Goal: Task Accomplishment & Management: Manage account settings

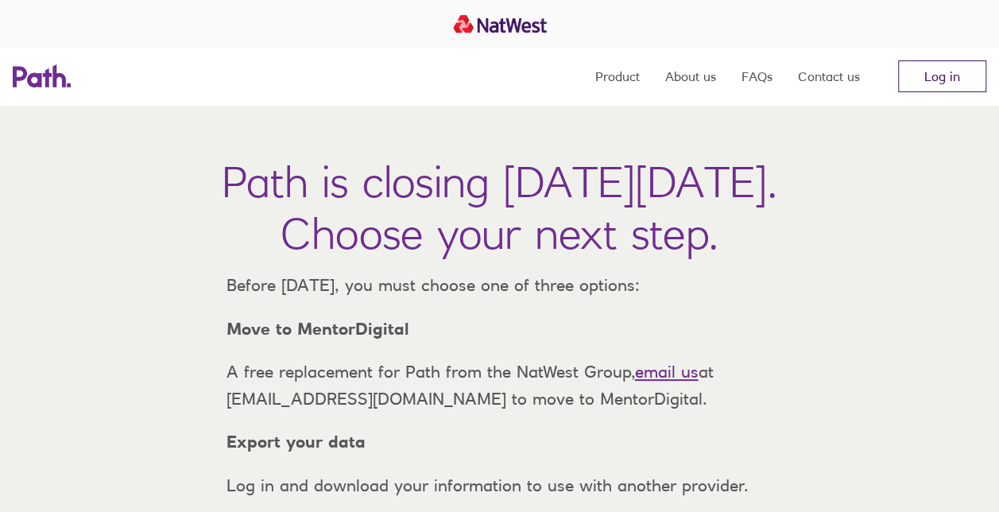
click at [948, 80] on link "Log in" at bounding box center [942, 76] width 88 height 32
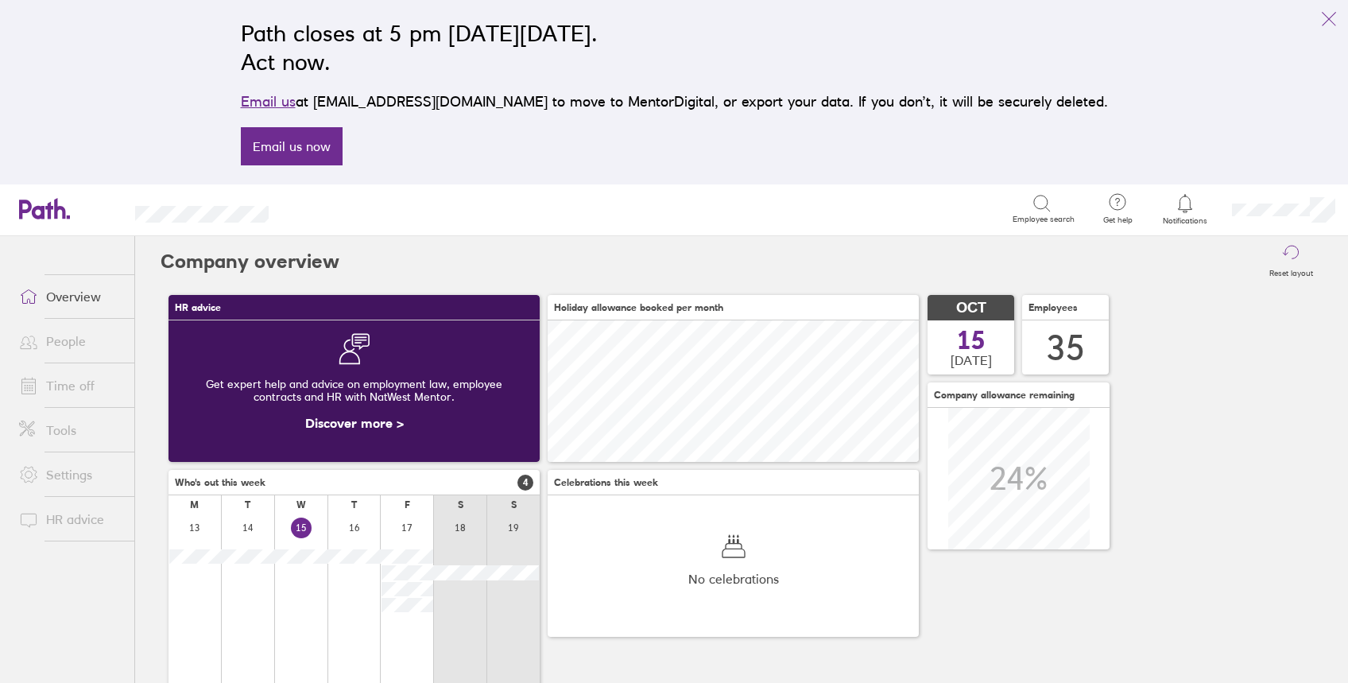
scroll to position [250, 0]
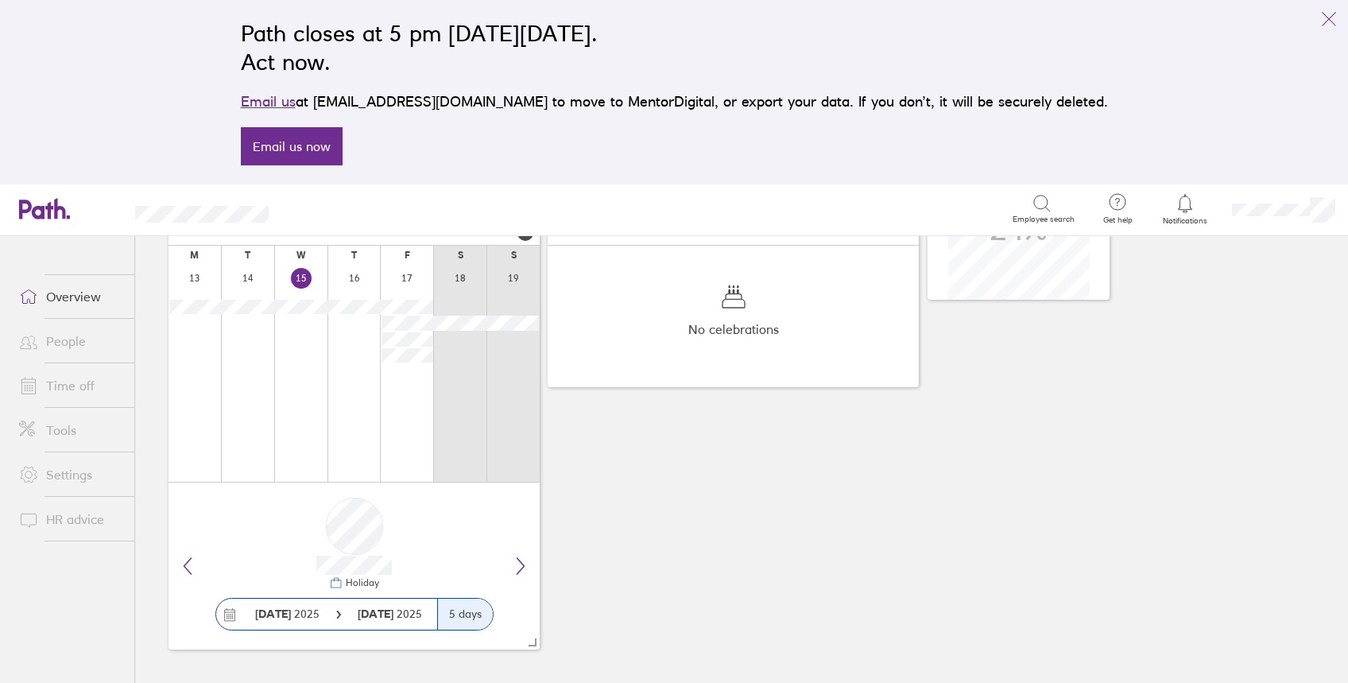
click at [60, 382] on link "Time off" at bounding box center [70, 386] width 128 height 32
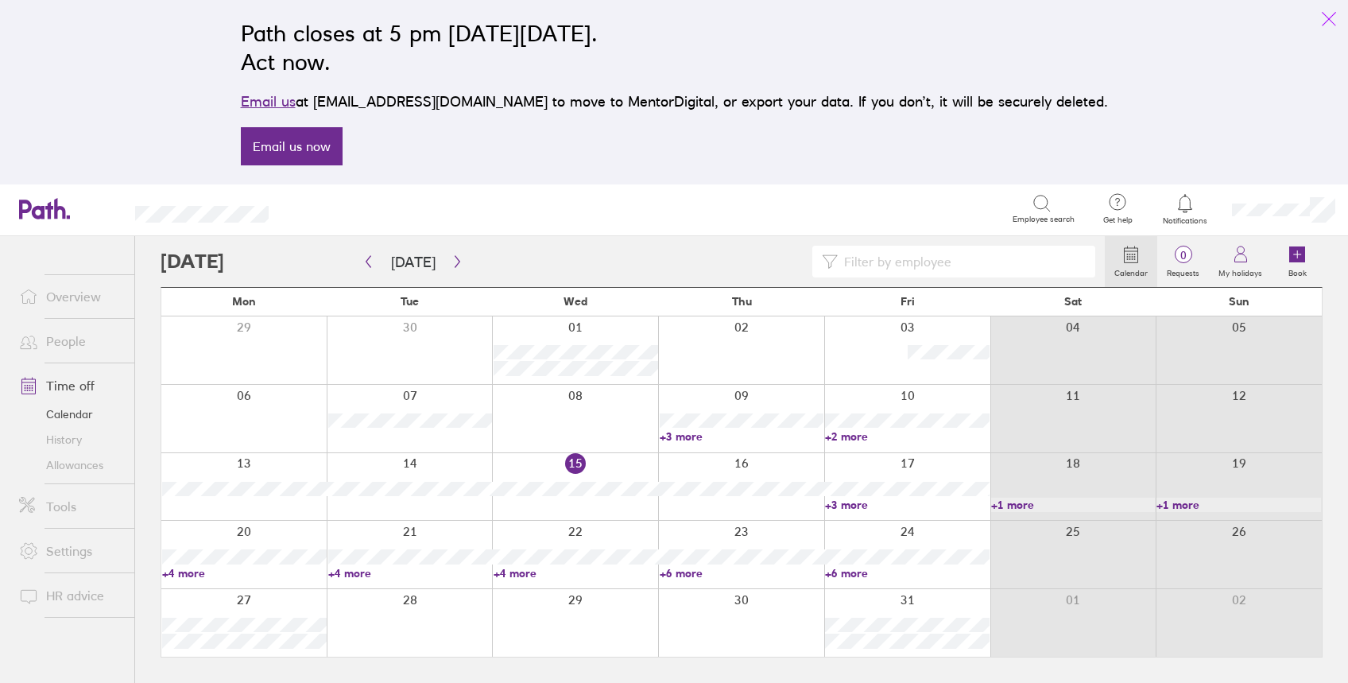
click at [1335, 11] on icon "link" at bounding box center [1329, 19] width 19 height 19
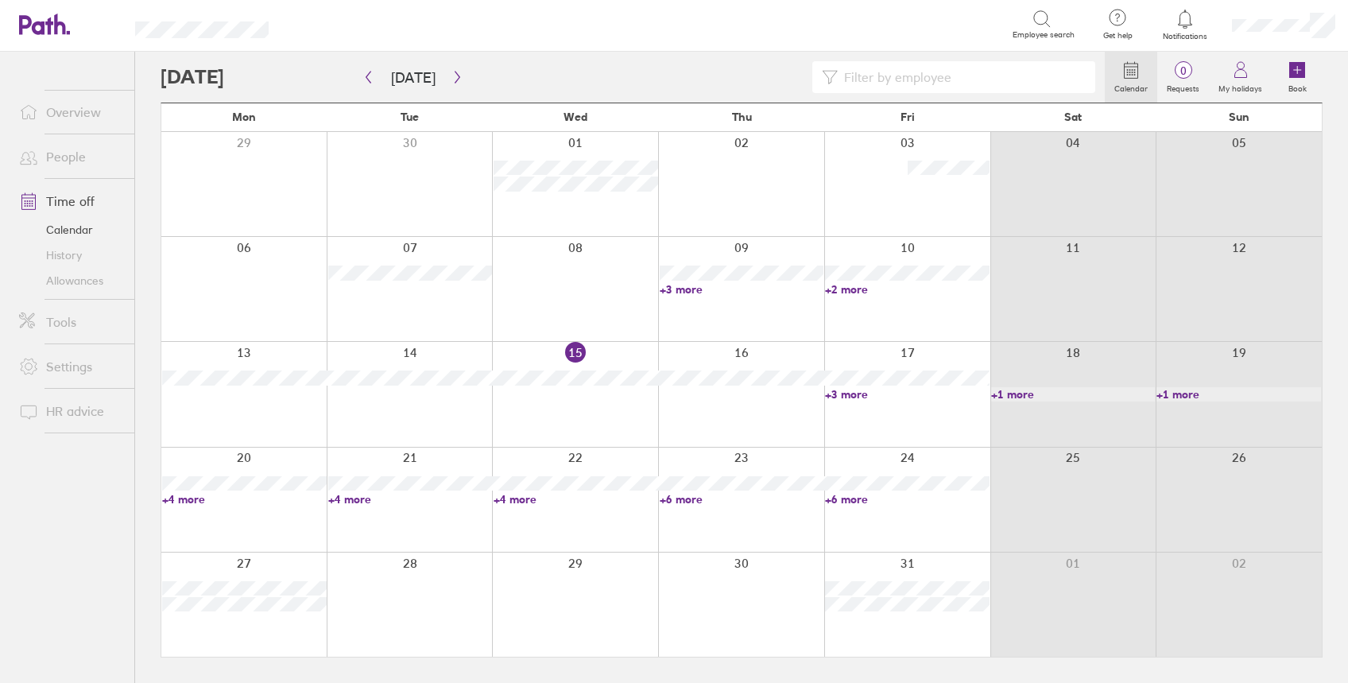
click at [833, 393] on link "+3 more" at bounding box center [907, 394] width 165 height 14
click at [64, 160] on link "People" at bounding box center [70, 157] width 128 height 32
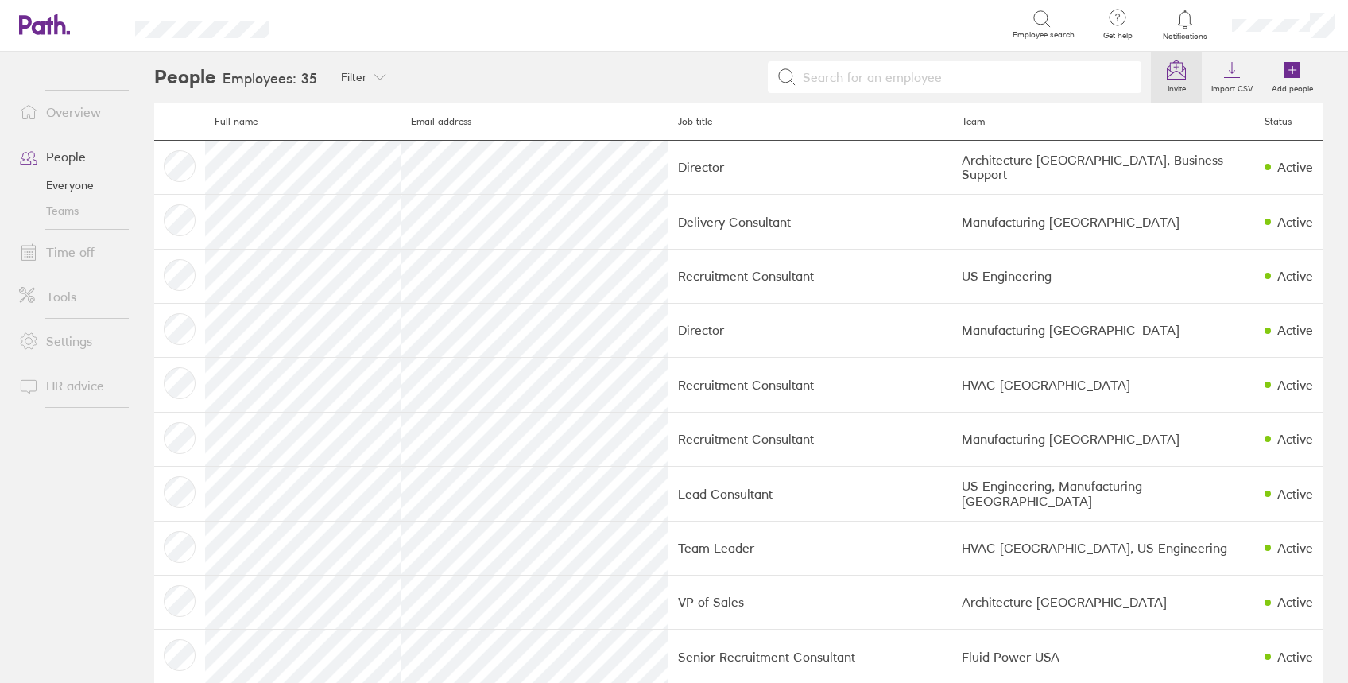
click at [1167, 76] on icon at bounding box center [1176, 69] width 19 height 19
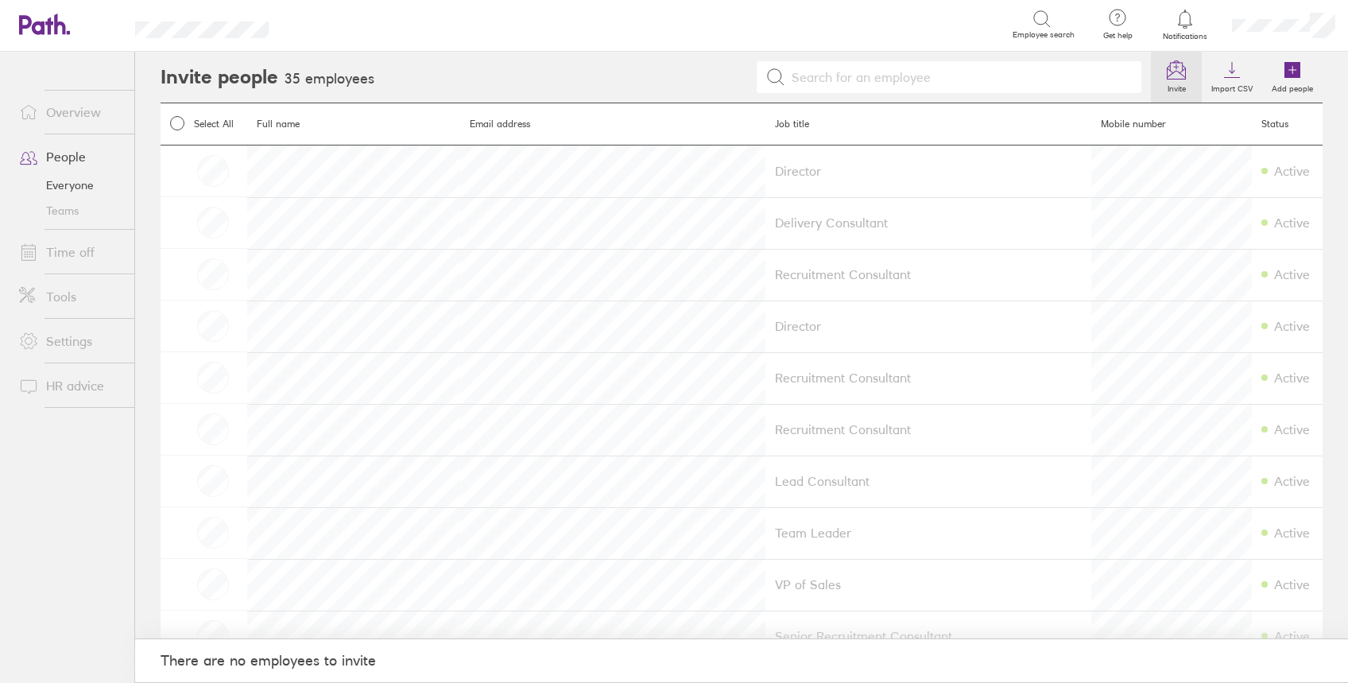
click at [1167, 77] on icon at bounding box center [1176, 69] width 19 height 19
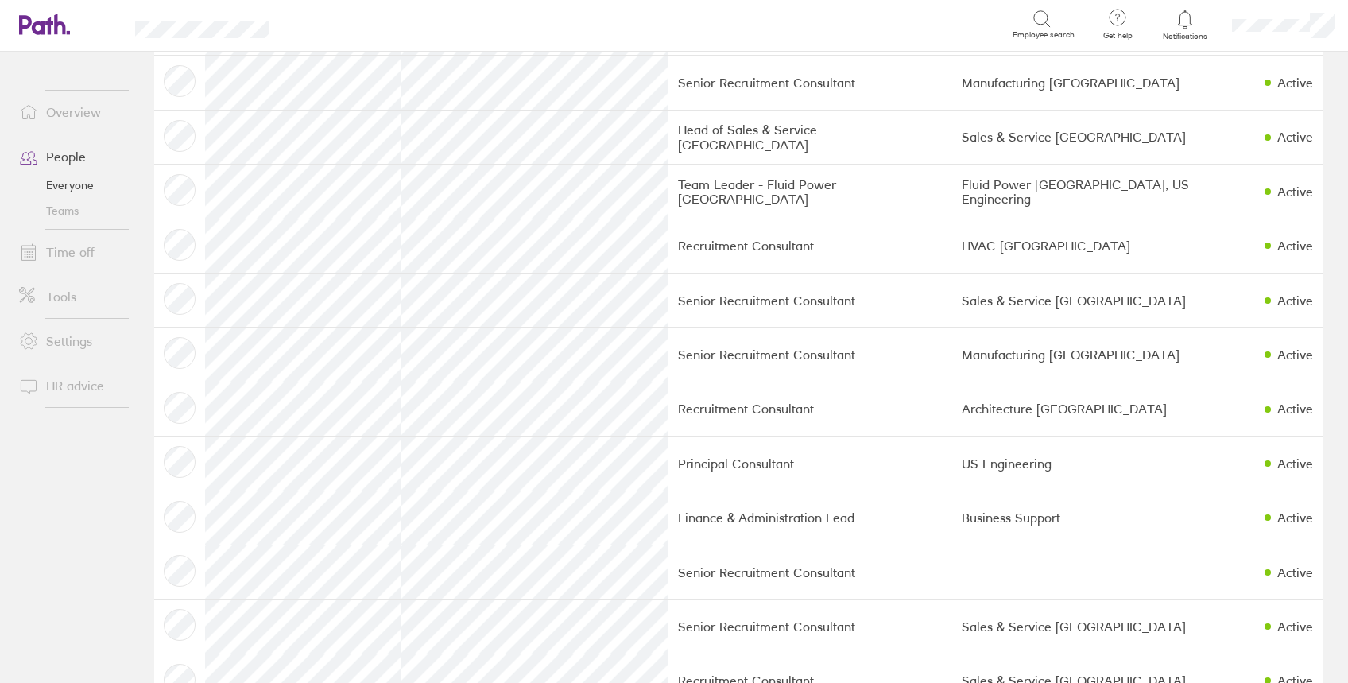
scroll to position [848, 0]
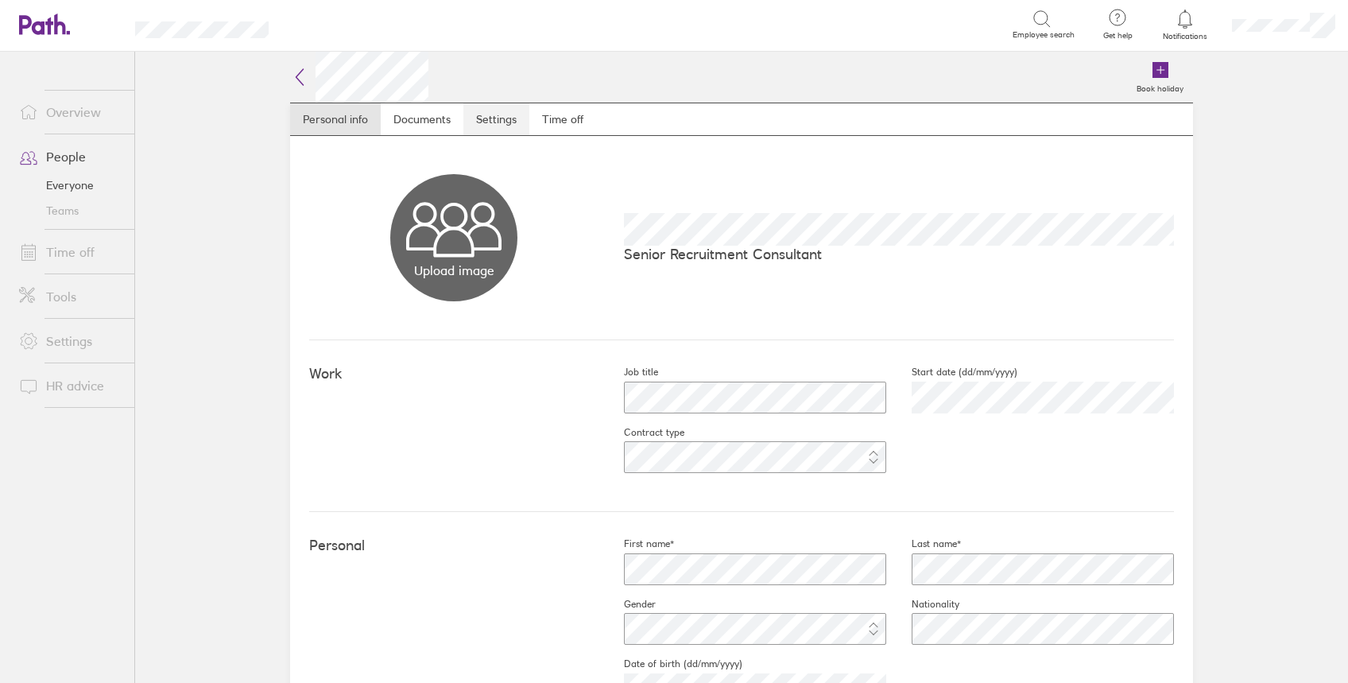
click at [479, 119] on link "Settings" at bounding box center [497, 119] width 66 height 32
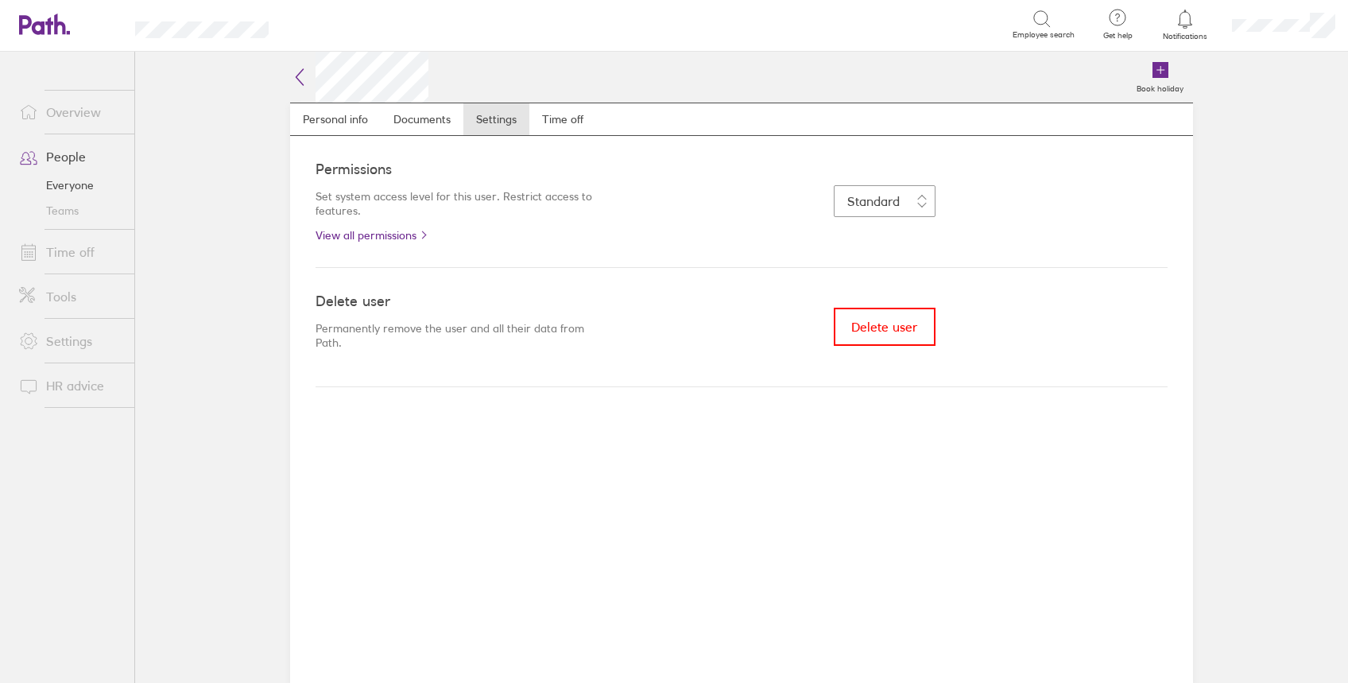
click at [1063, 295] on div "Delete user Permanently remove the user and all their data from Path. Delete us…" at bounding box center [742, 327] width 852 height 119
click at [320, 122] on link "Personal info" at bounding box center [335, 119] width 91 height 32
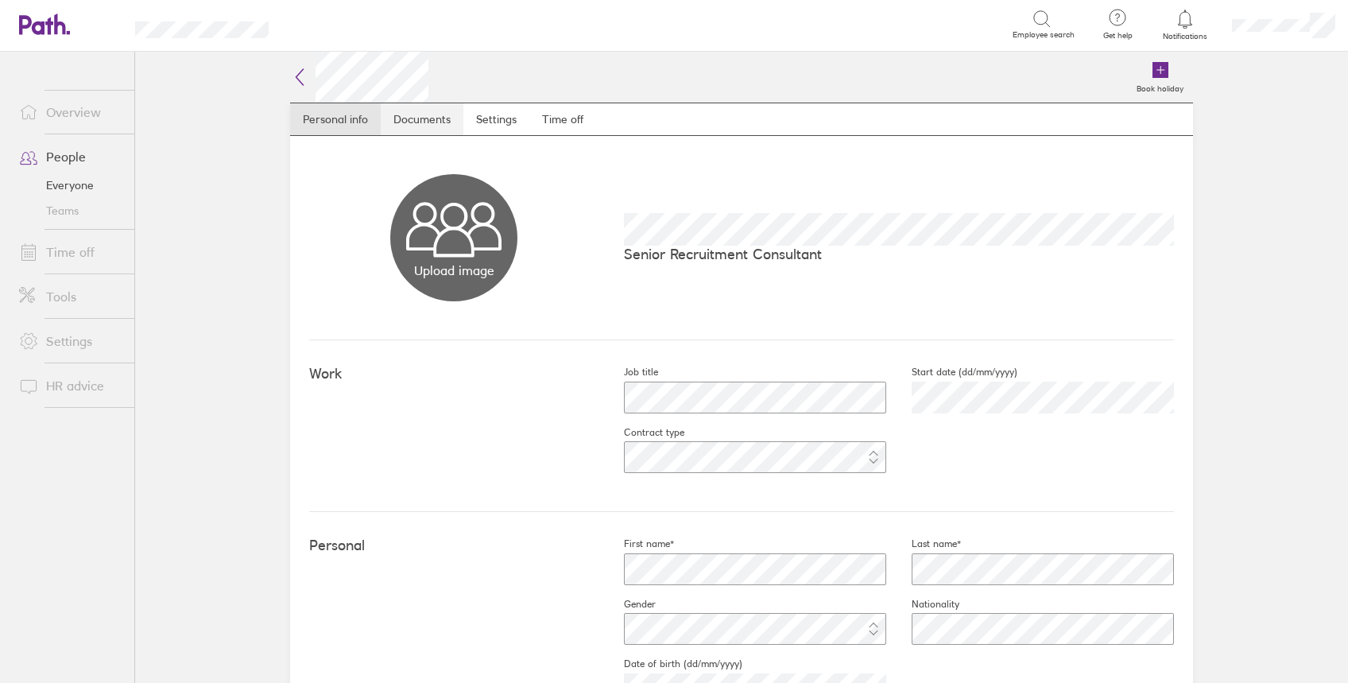
click at [423, 119] on link "Documents" at bounding box center [422, 119] width 83 height 32
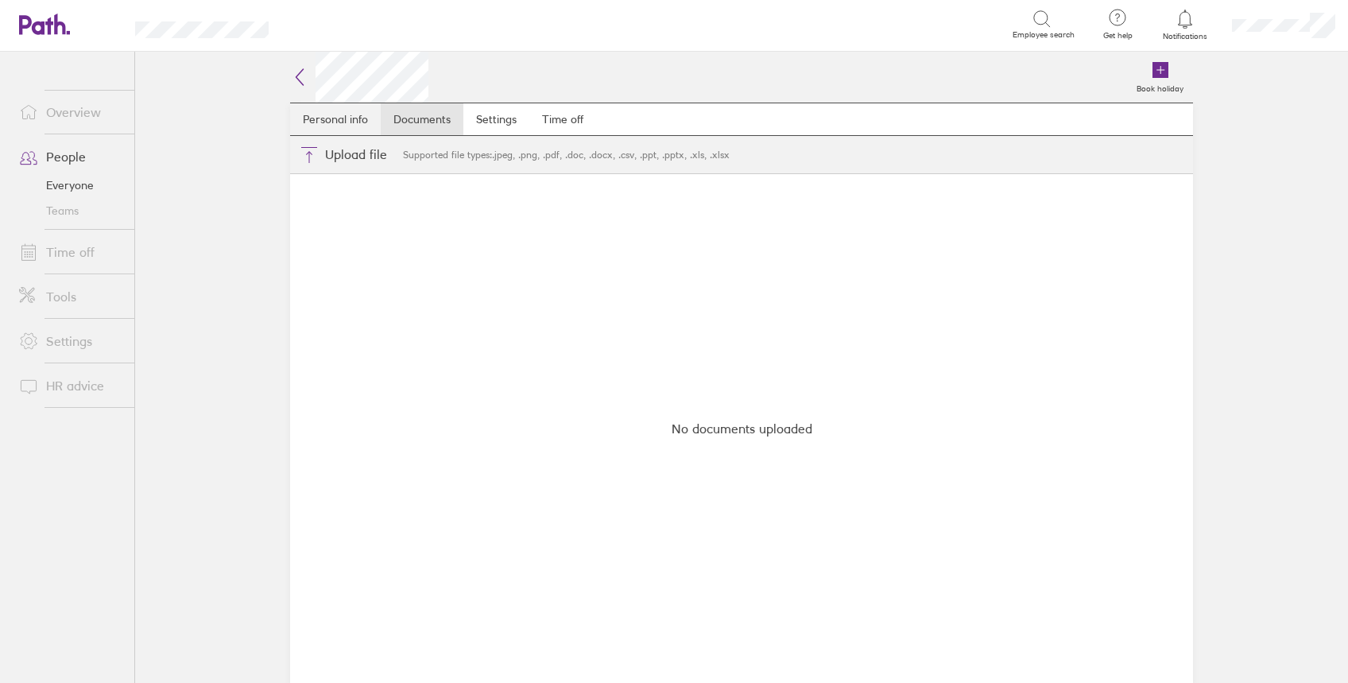
click at [348, 114] on link "Personal info" at bounding box center [335, 119] width 91 height 32
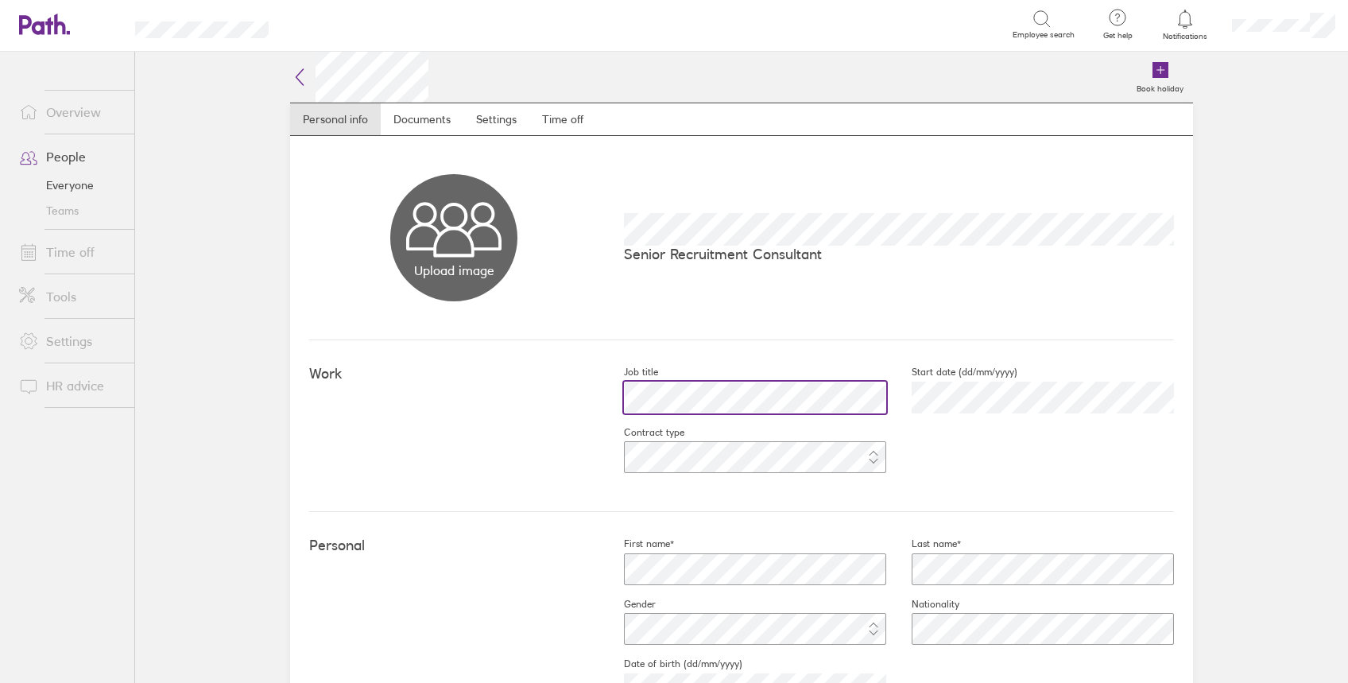
click at [396, 394] on div "Work Job title Start date (dd/mm/yyyy) Contract type" at bounding box center [741, 426] width 865 height 172
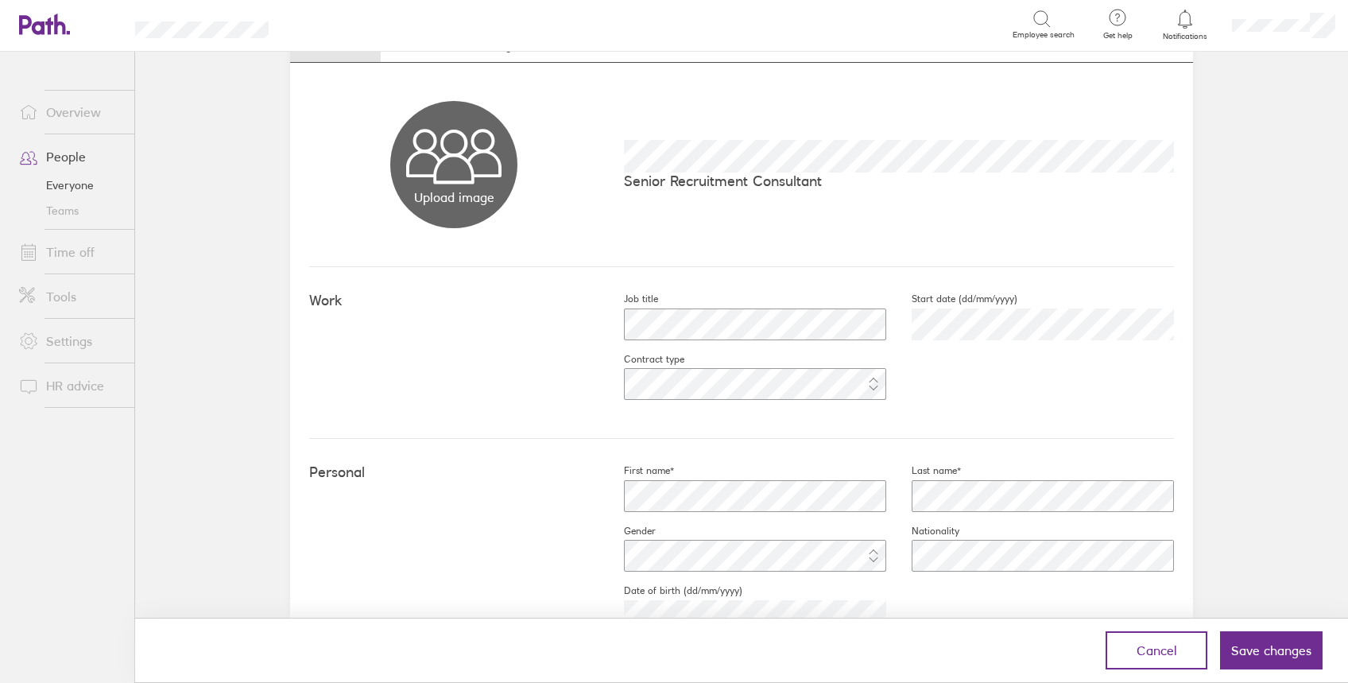
scroll to position [106, 0]
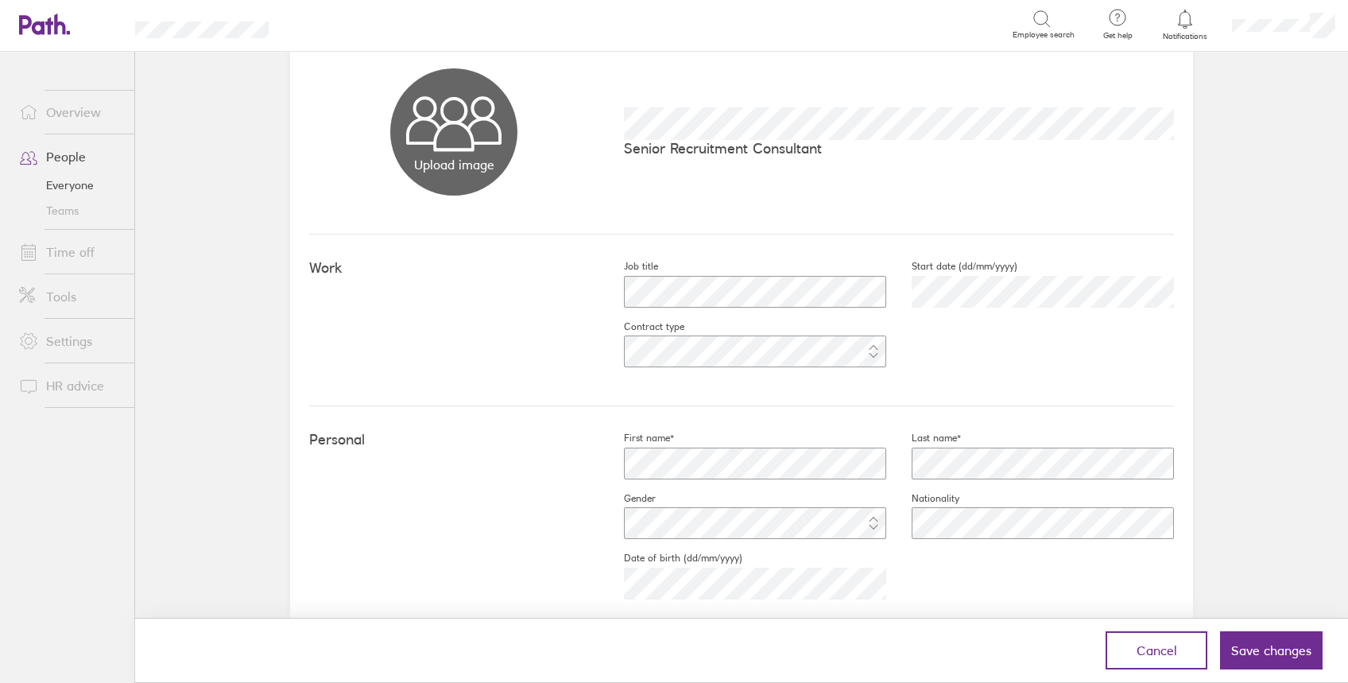
click at [1275, 649] on span "Save changes" at bounding box center [1272, 650] width 80 height 14
